Goal: Information Seeking & Learning: Learn about a topic

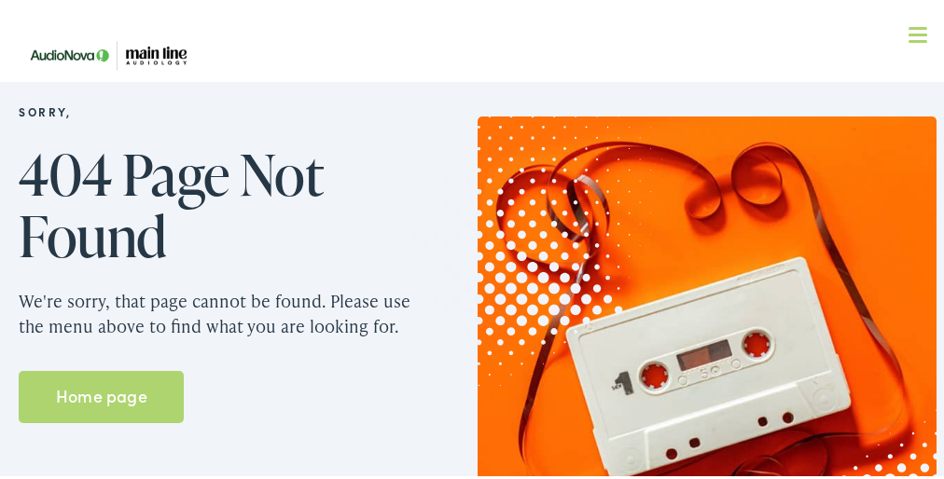
click at [472, 272] on img at bounding box center [500, 215] width 366 height 377
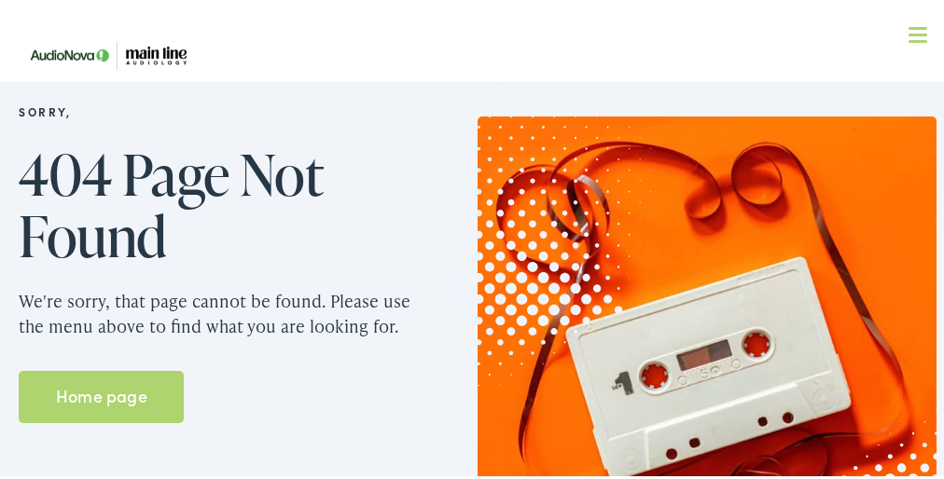
click at [472, 272] on img at bounding box center [500, 215] width 366 height 377
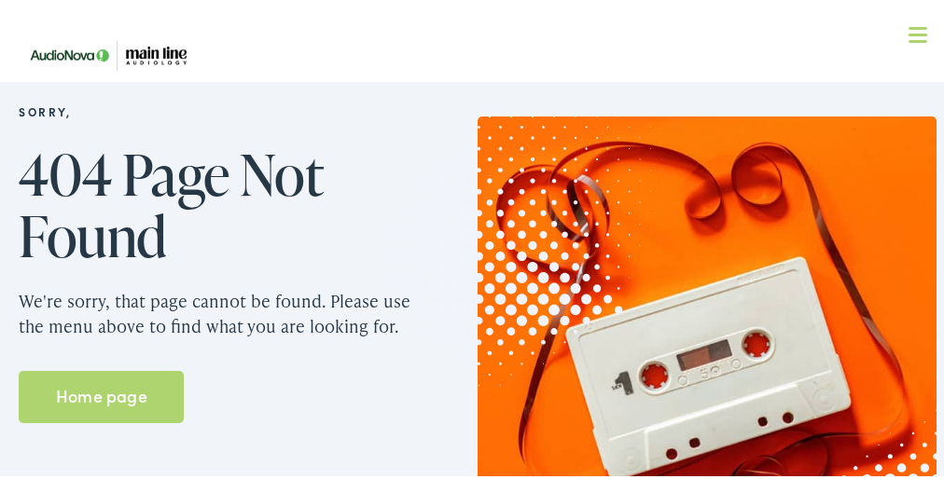
click at [472, 272] on img at bounding box center [500, 215] width 366 height 377
